Goal: Task Accomplishment & Management: Complete application form

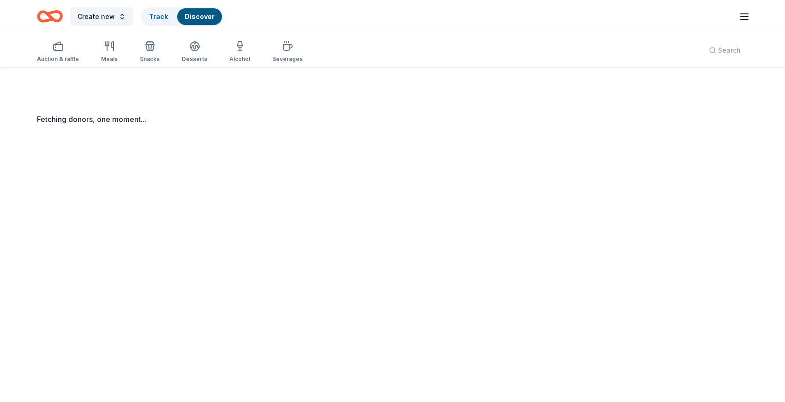
scroll to position [67, 0]
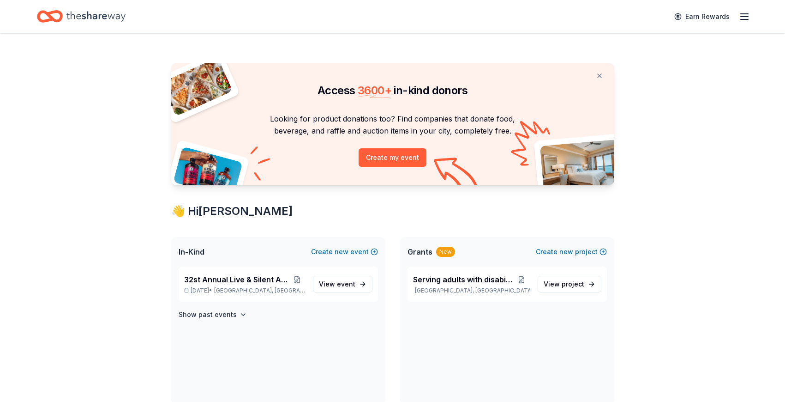
click at [91, 12] on icon "Home" at bounding box center [95, 16] width 59 height 19
click at [300, 282] on button at bounding box center [297, 279] width 16 height 7
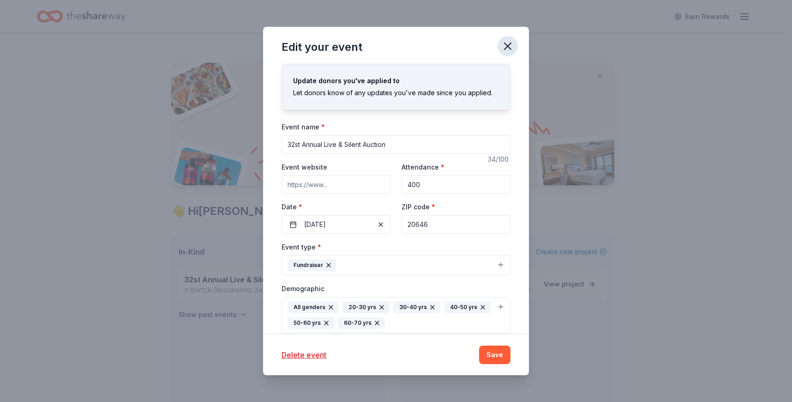
click at [509, 44] on icon "button" at bounding box center [508, 46] width 6 height 6
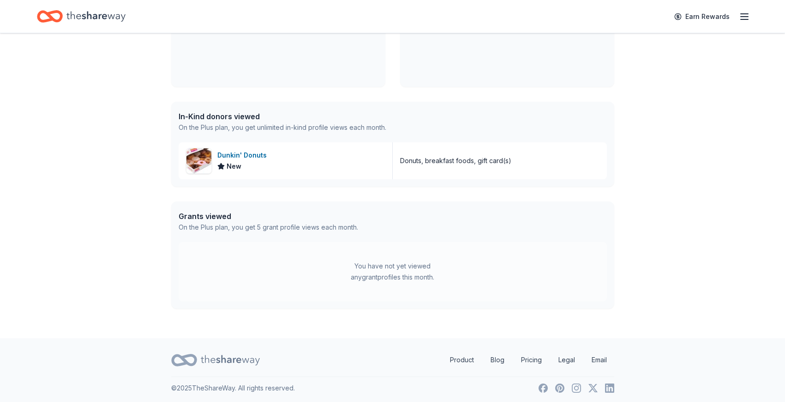
scroll to position [318, 0]
click at [230, 150] on div "Dunkin' Donuts" at bounding box center [243, 153] width 53 height 11
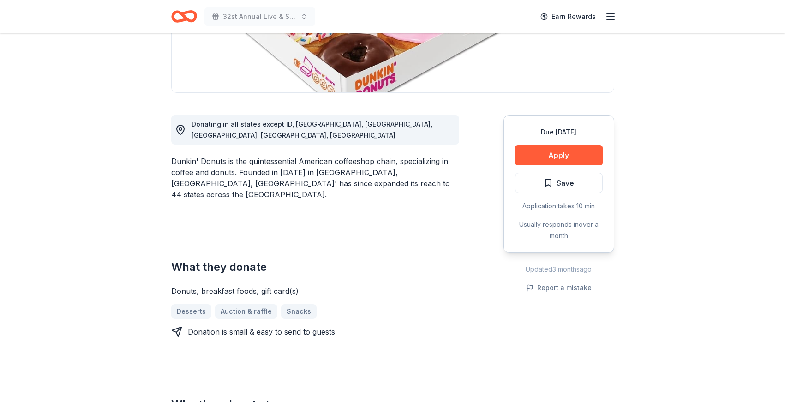
scroll to position [190, 0]
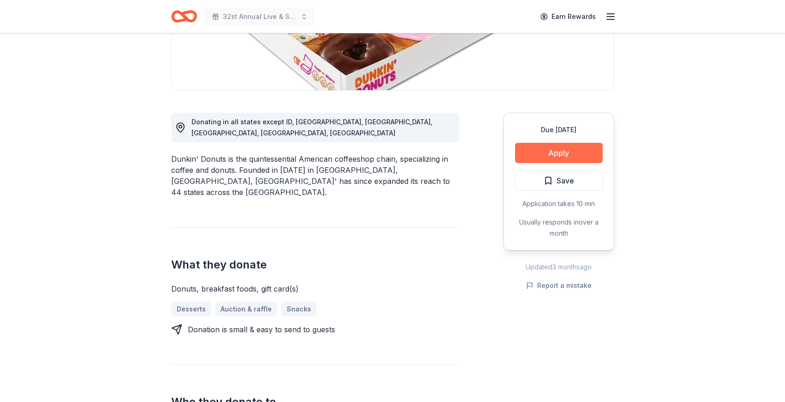
click at [556, 153] on button "Apply" at bounding box center [559, 153] width 88 height 20
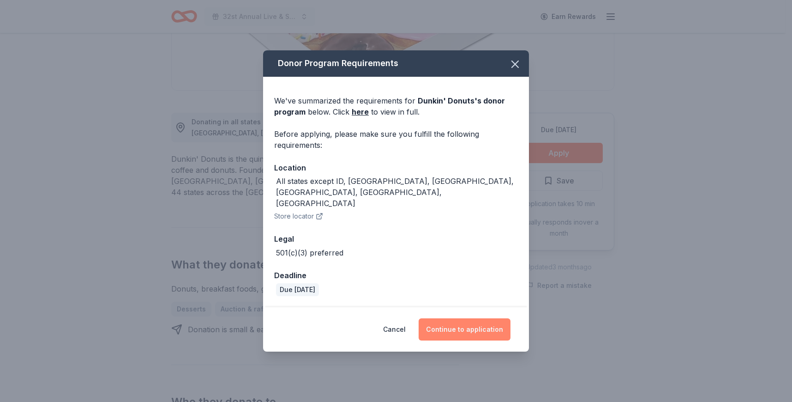
click at [468, 318] on button "Continue to application" at bounding box center [465, 329] width 92 height 22
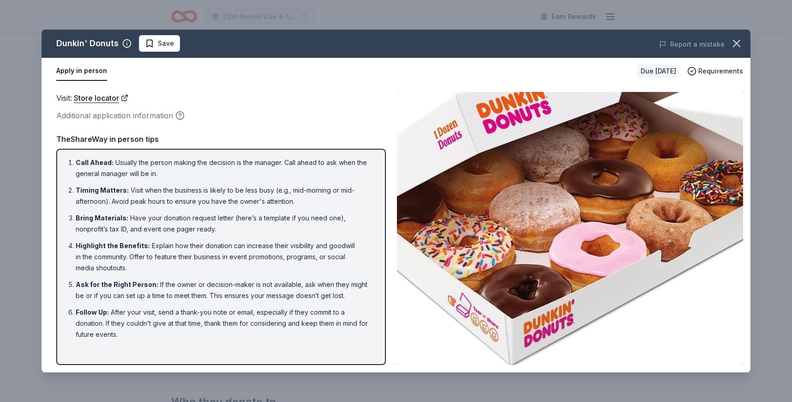
click at [177, 115] on icon "button" at bounding box center [179, 115] width 9 height 9
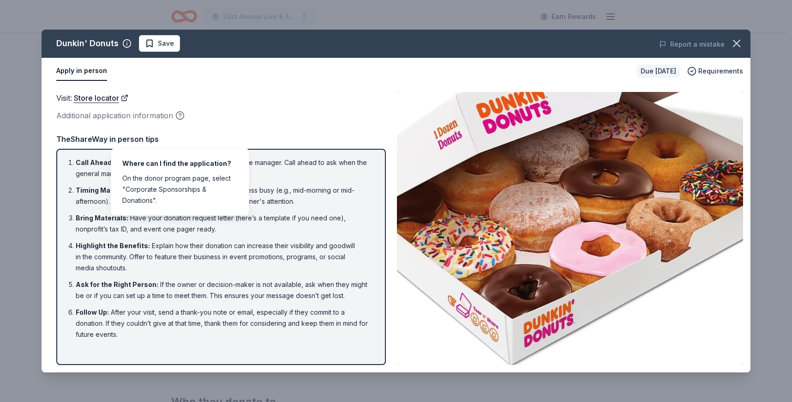
click at [200, 109] on div "Additional application information" at bounding box center [221, 115] width 330 height 12
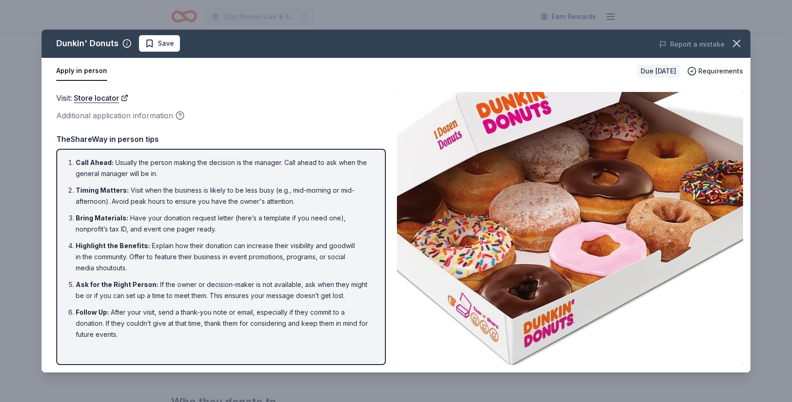
click at [180, 114] on icon "button" at bounding box center [180, 115] width 2 height 2
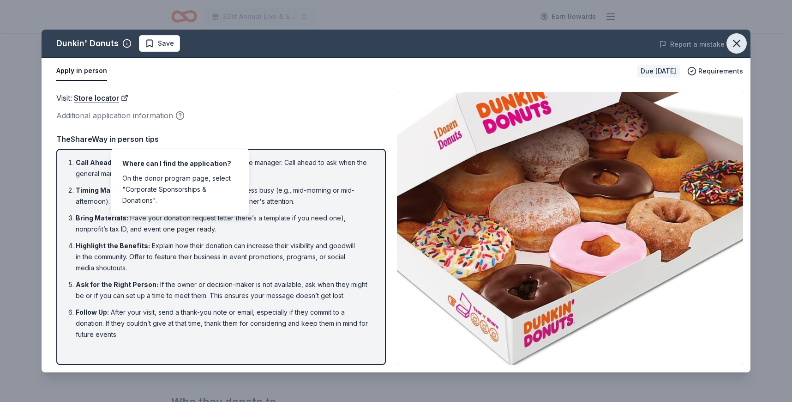
click at [738, 45] on icon "button" at bounding box center [737, 43] width 6 height 6
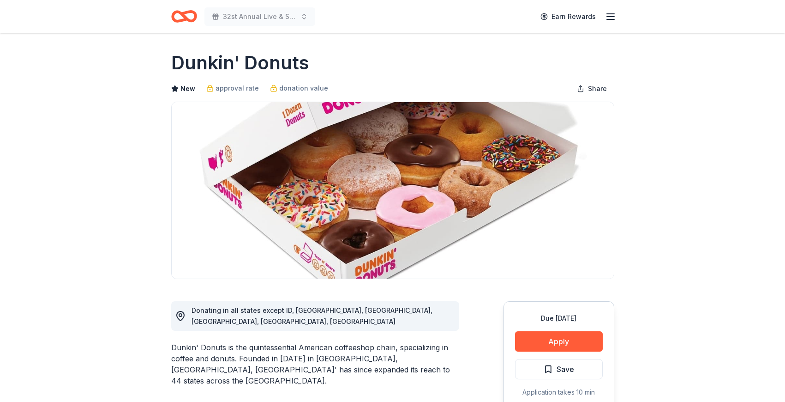
scroll to position [0, 0]
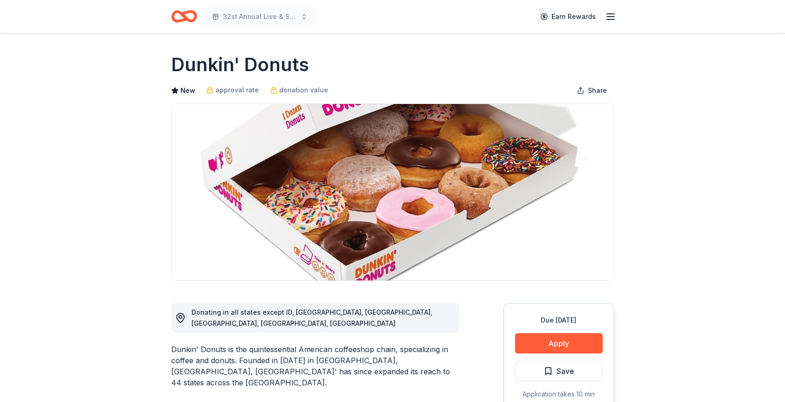
click at [184, 17] on icon "Home" at bounding box center [188, 16] width 14 height 9
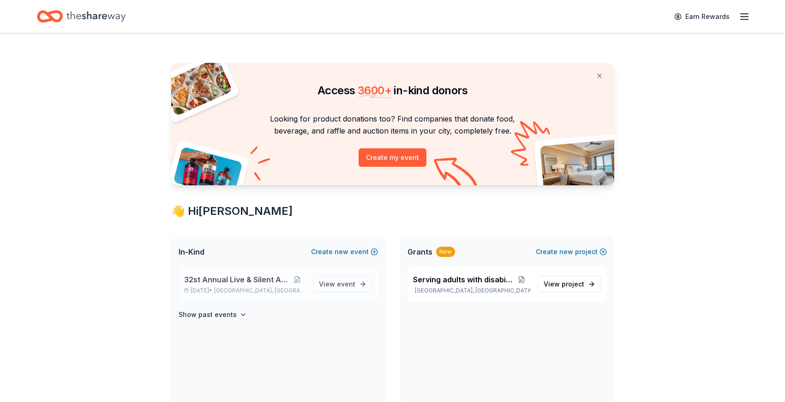
click at [221, 282] on span "32st Annual Live & Silent Auction" at bounding box center [236, 279] width 105 height 11
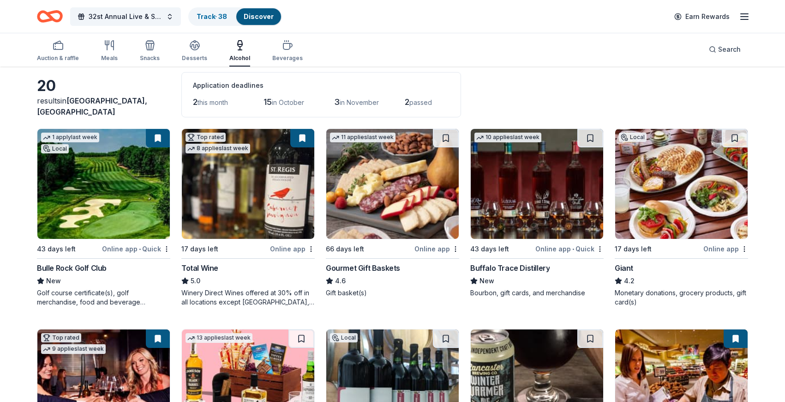
scroll to position [37, 0]
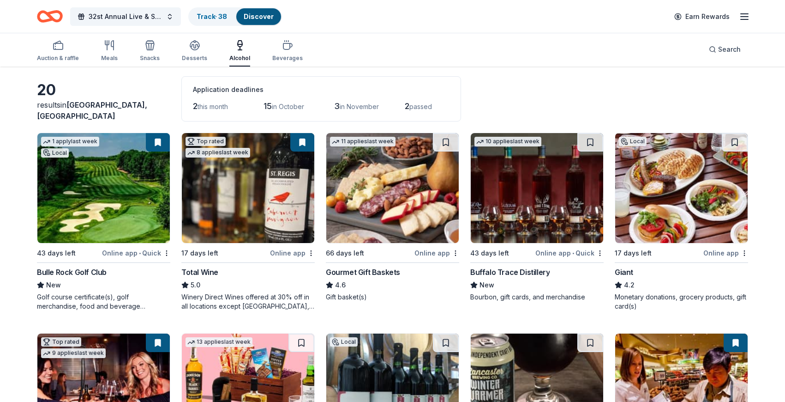
click at [210, 270] on div "Total Wine" at bounding box center [199, 271] width 37 height 11
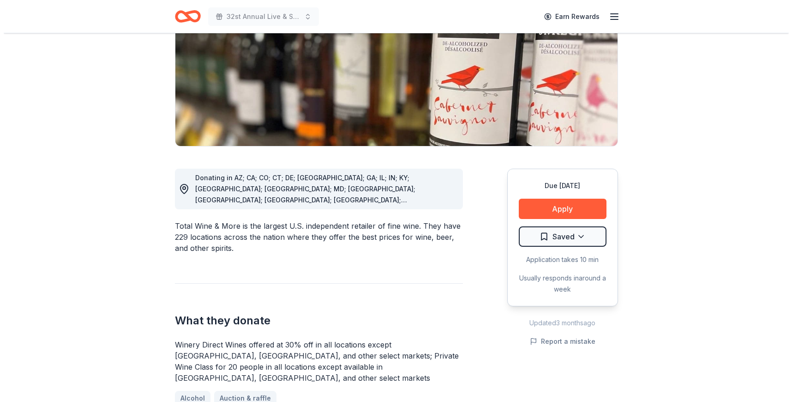
scroll to position [135, 0]
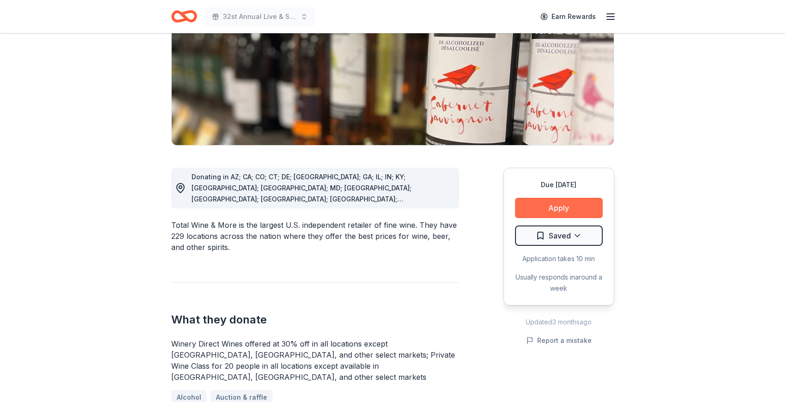
click at [556, 202] on button "Apply" at bounding box center [559, 208] width 88 height 20
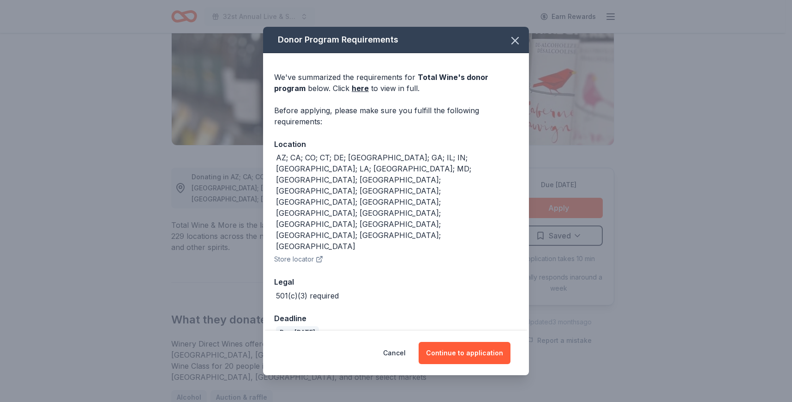
drag, startPoint x: 459, startPoint y: 320, endPoint x: 458, endPoint y: 300, distance: 19.4
click at [459, 342] on button "Continue to application" at bounding box center [465, 353] width 92 height 22
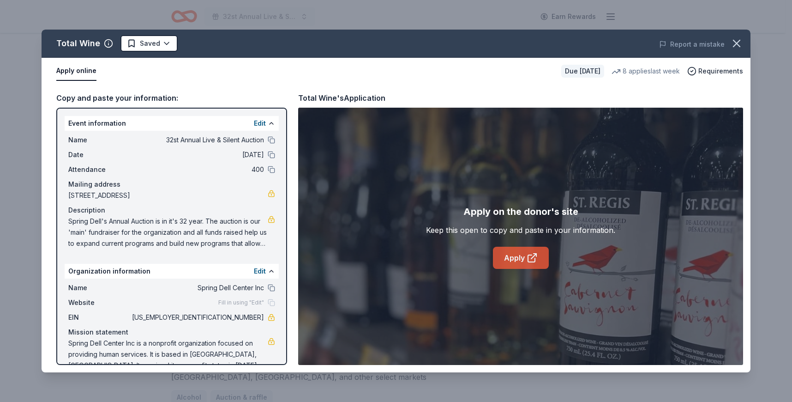
click at [527, 261] on icon at bounding box center [532, 257] width 11 height 11
